Goal: Task Accomplishment & Management: Use online tool/utility

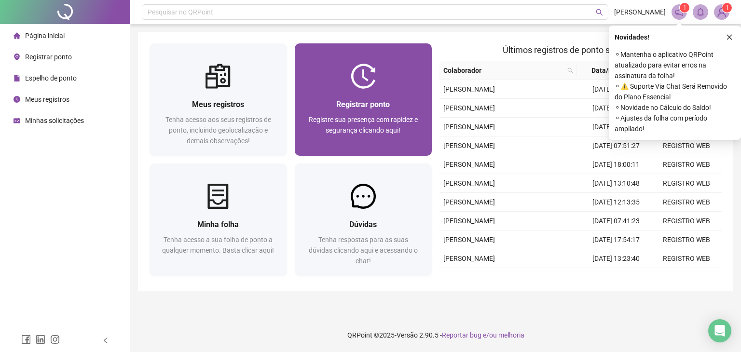
click at [355, 72] on img at bounding box center [363, 76] width 25 height 25
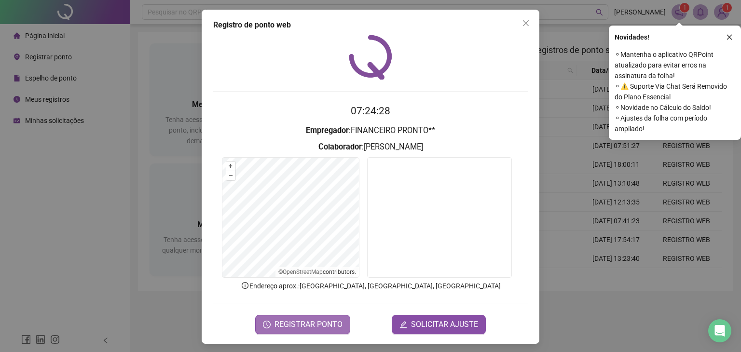
click at [299, 327] on span "REGISTRAR PONTO" at bounding box center [308, 325] width 68 height 12
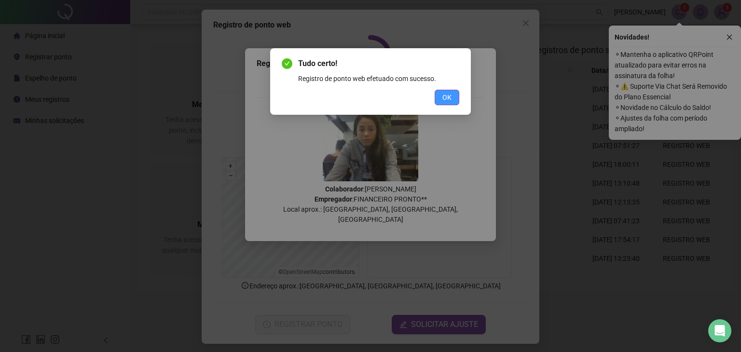
click at [447, 95] on span "OK" at bounding box center [446, 97] width 9 height 11
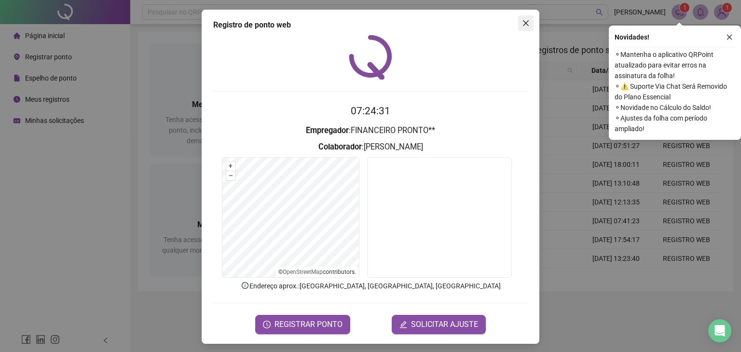
click at [522, 26] on icon "close" at bounding box center [526, 23] width 8 height 8
